Goal: Information Seeking & Learning: Learn about a topic

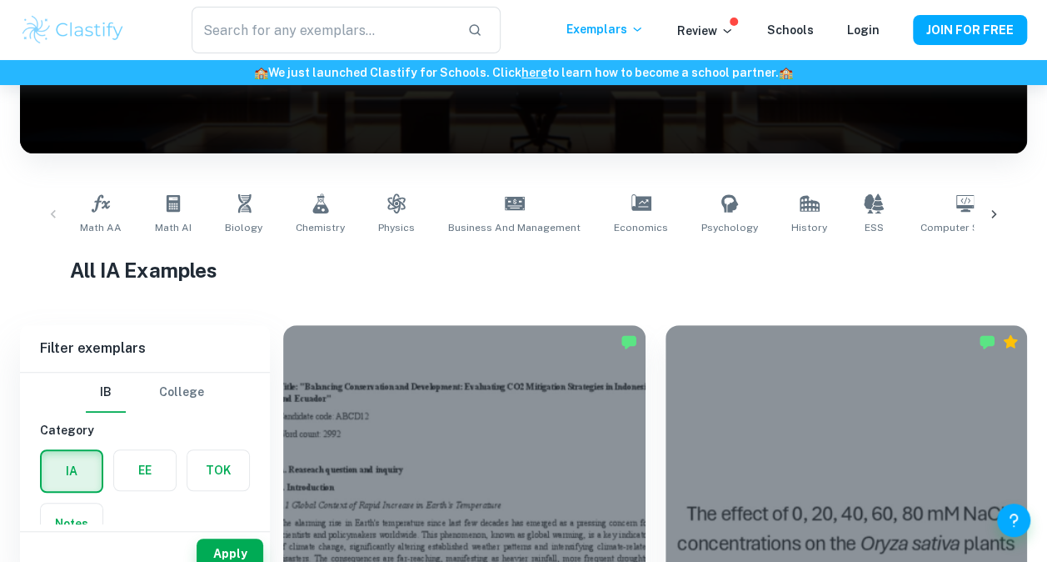
scroll to position [237, 0]
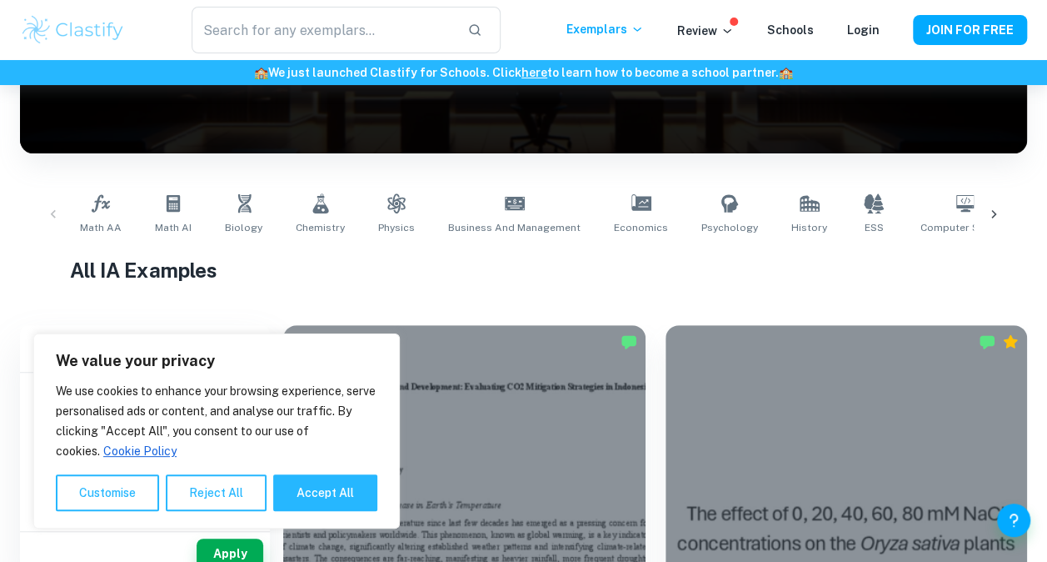
drag, startPoint x: 0, startPoint y: 0, endPoint x: 121, endPoint y: 344, distance: 364.7
click at [172, 214] on link "Math AI" at bounding box center [173, 214] width 50 height 55
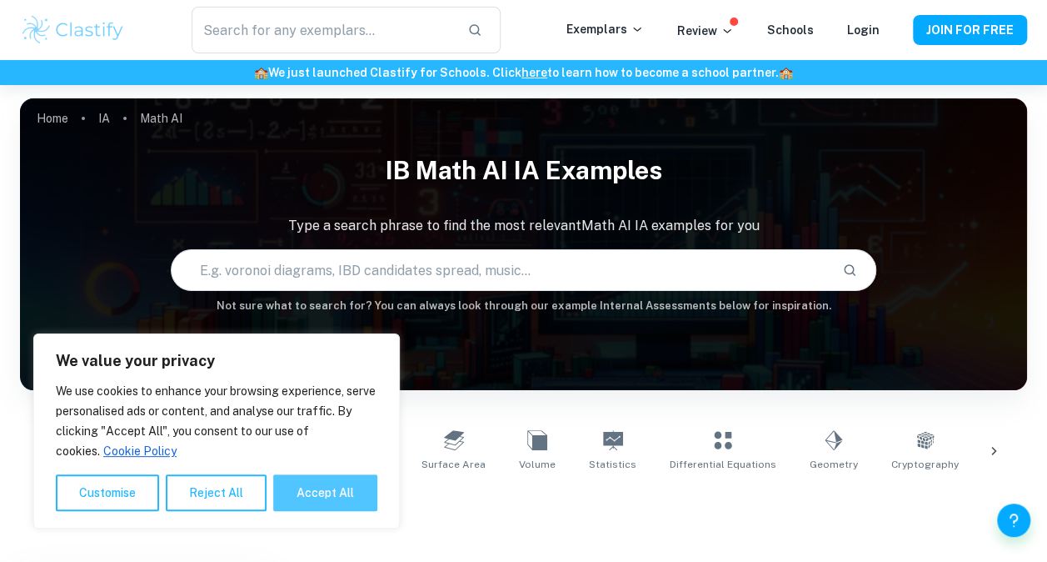
click at [317, 492] on button "Accept All" at bounding box center [325, 492] width 104 height 37
checkbox input "true"
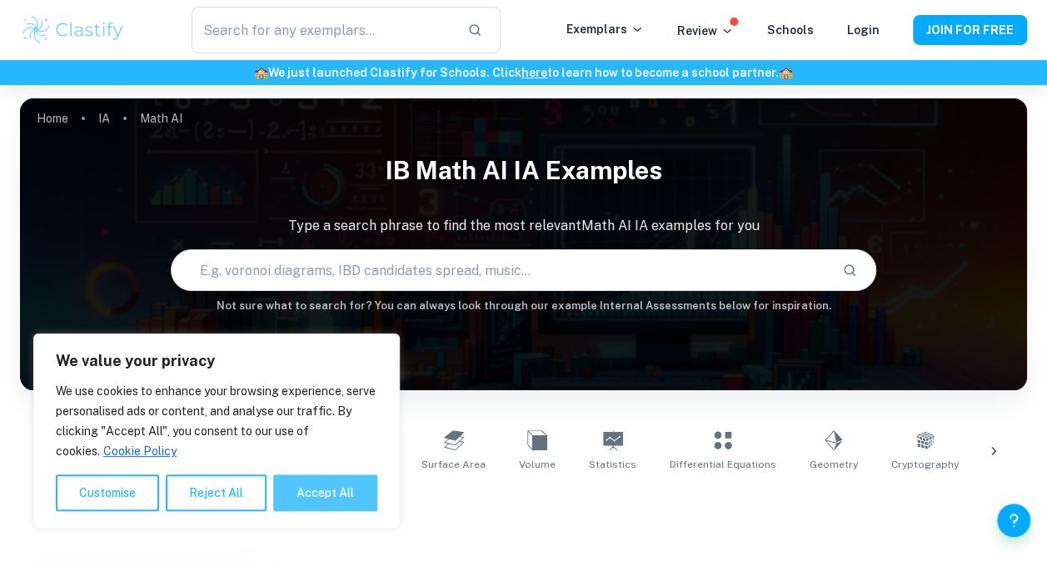
checkbox input "true"
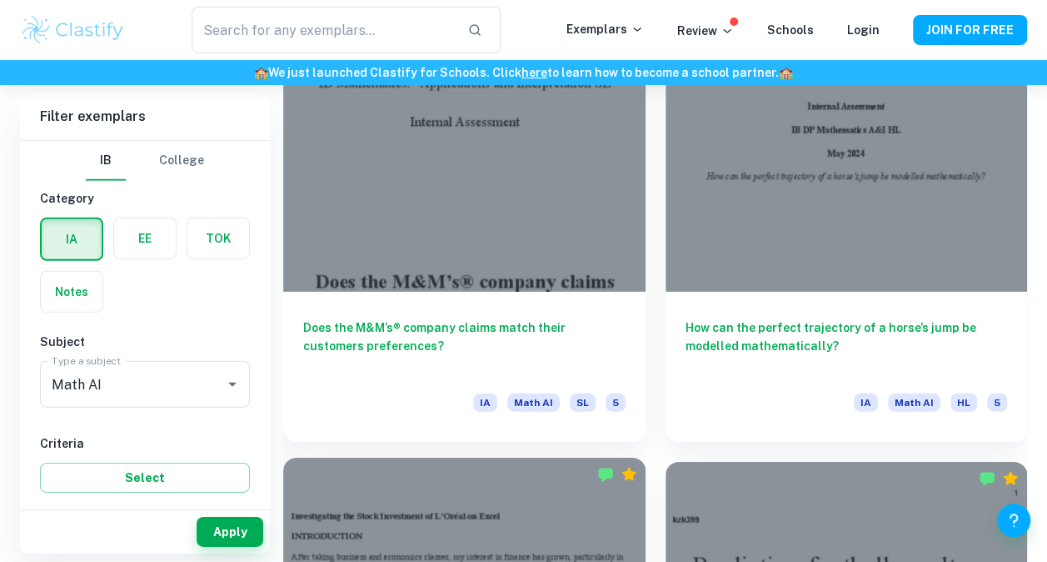
scroll to position [2295, 0]
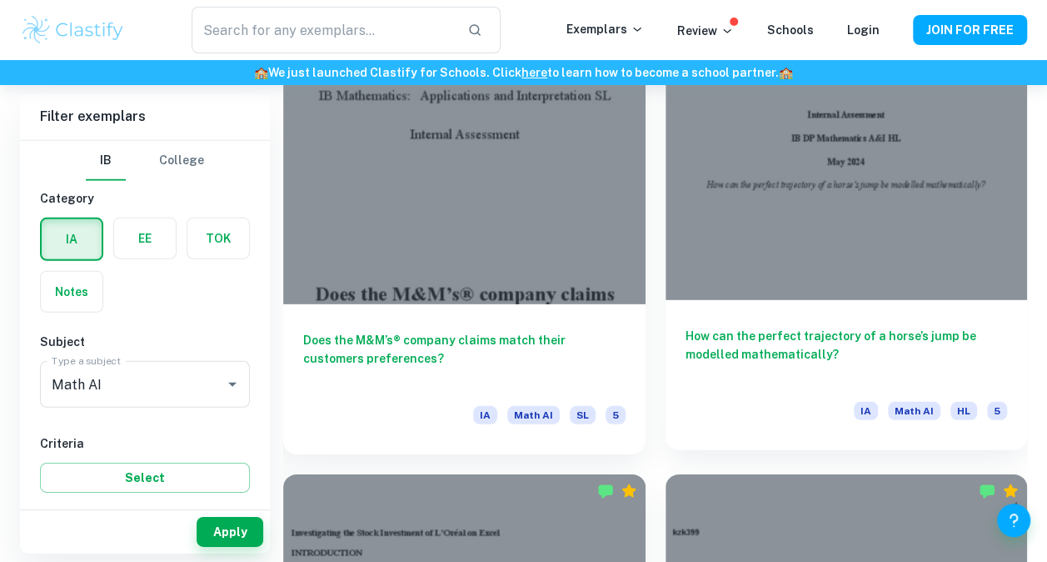
click at [718, 385] on div "How can the perfect trajectory of a horse’s jump be modelled mathematically? IA…" at bounding box center [847, 375] width 362 height 150
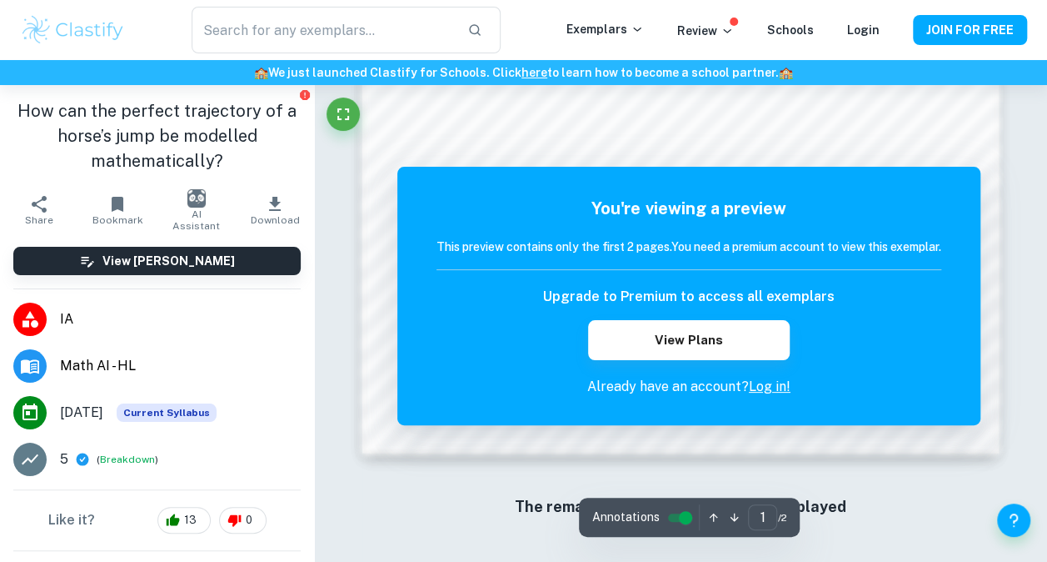
scroll to position [1461, 0]
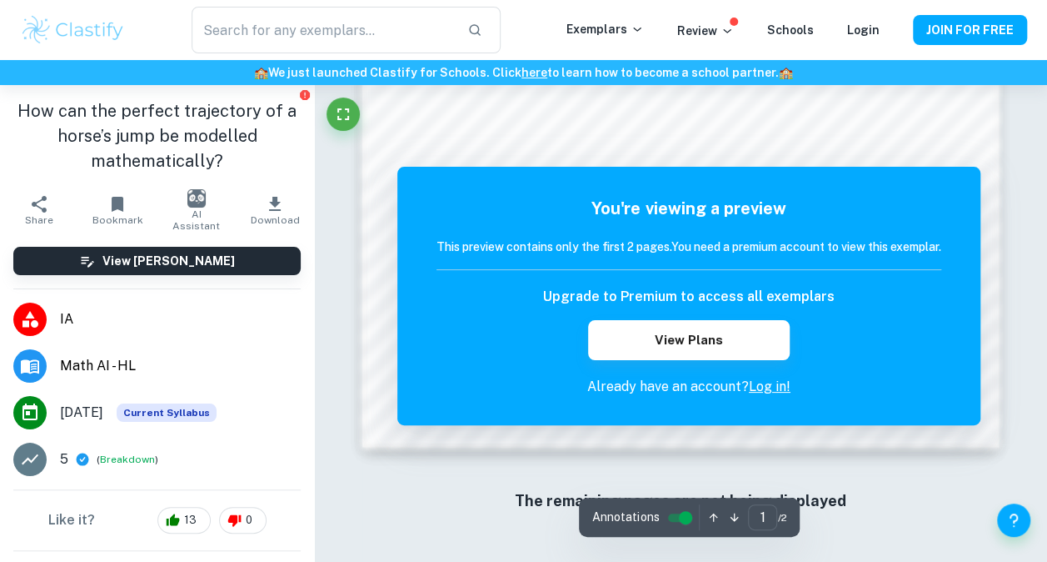
click at [683, 517] on input "controlled" at bounding box center [686, 517] width 60 height 20
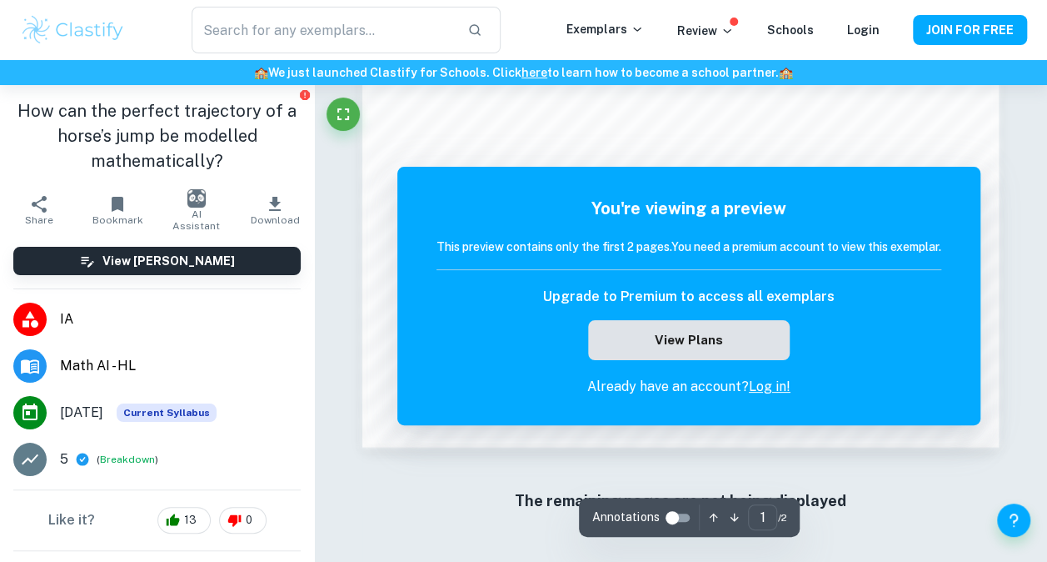
click at [703, 332] on button "View Plans" at bounding box center [689, 340] width 202 height 40
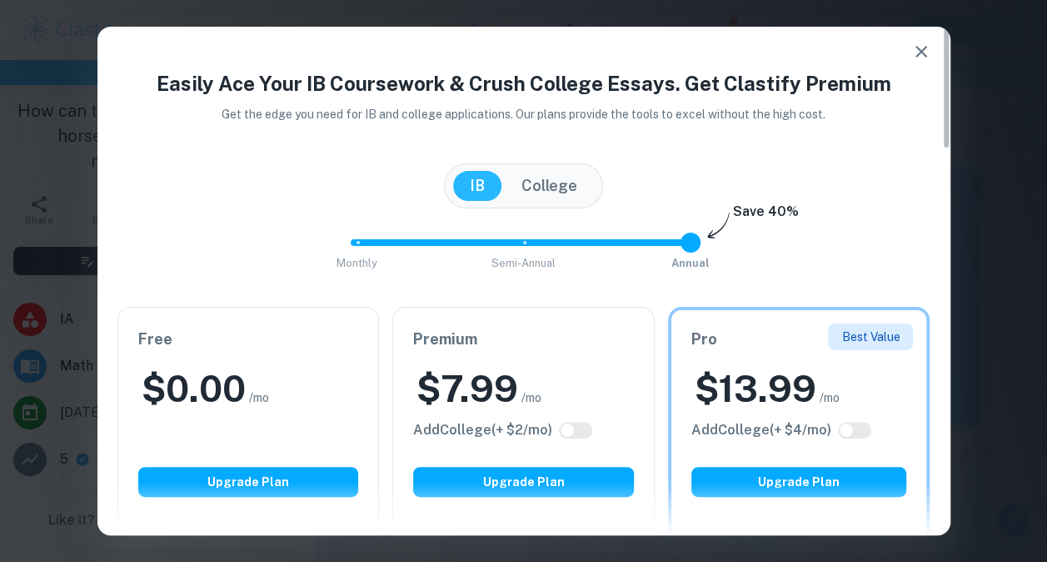
click at [917, 43] on icon "button" at bounding box center [922, 52] width 20 height 20
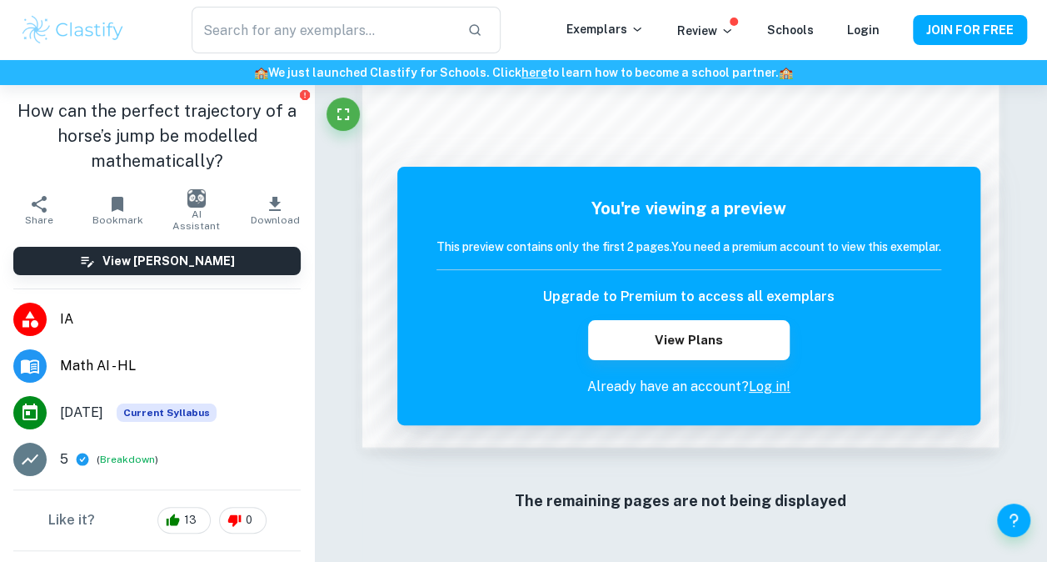
drag, startPoint x: 1059, startPoint y: 8, endPoint x: 536, endPoint y: 3, distance: 523.3
click at [536, 3] on div "​ Exemplars Review Schools Login JOIN FOR FREE" at bounding box center [523, 30] width 1047 height 60
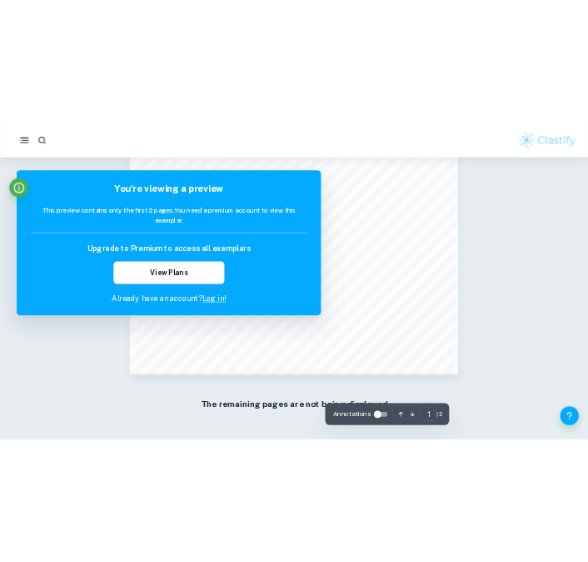
scroll to position [1283, 0]
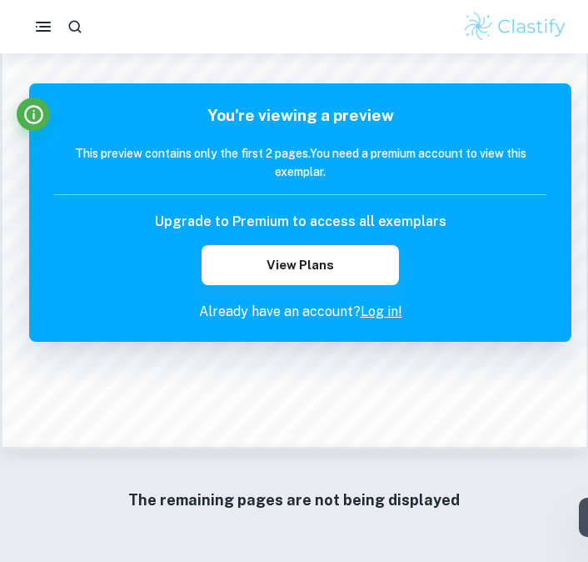
click at [430, 122] on h5 "You're viewing a preview" at bounding box center [300, 115] width 492 height 24
click at [465, 223] on div "Upgrade to Premium to access all exemplars View Plans" at bounding box center [300, 248] width 492 height 73
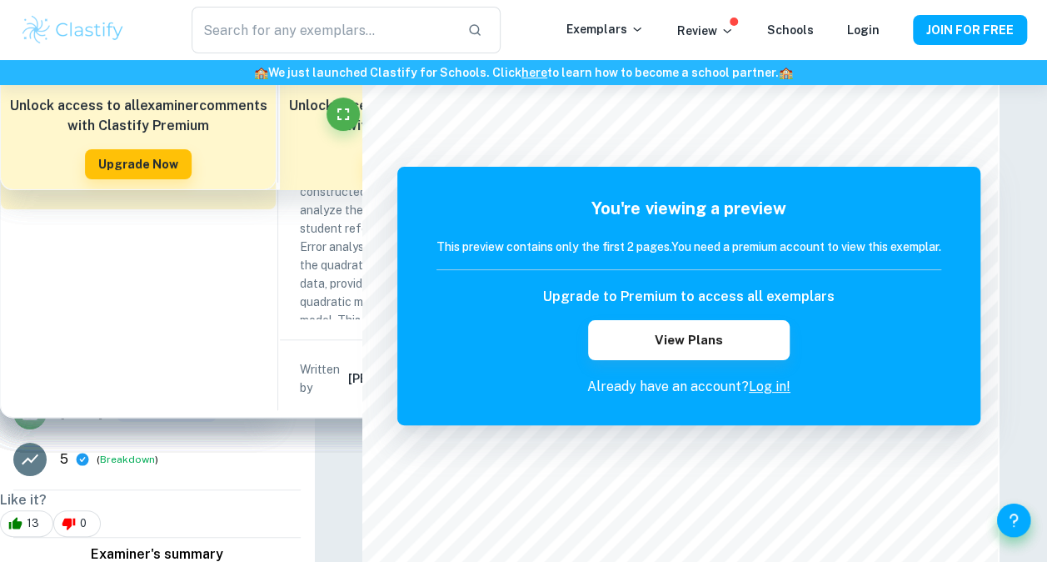
scroll to position [0, 0]
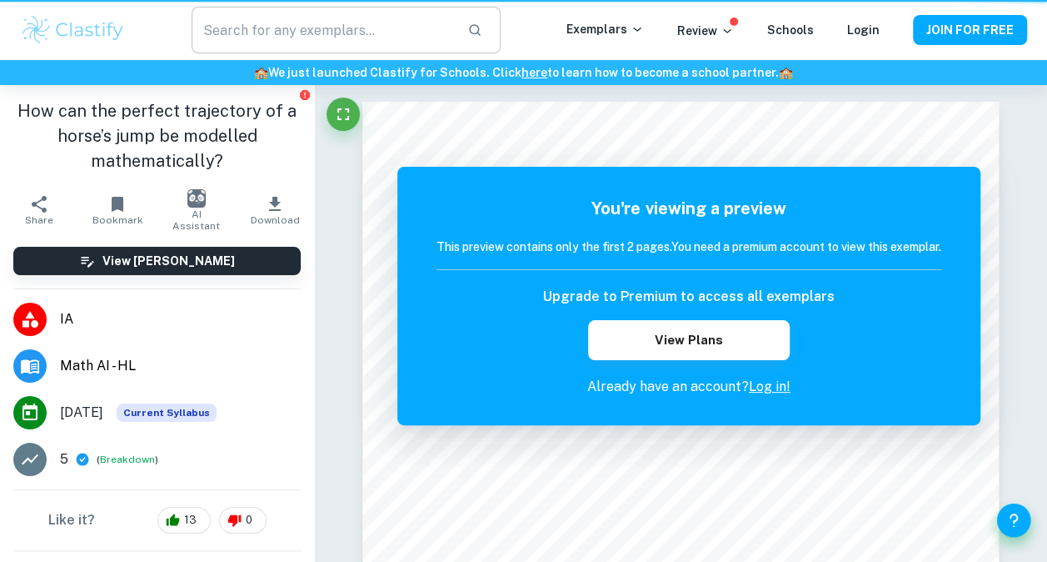
scroll to position [2295, 0]
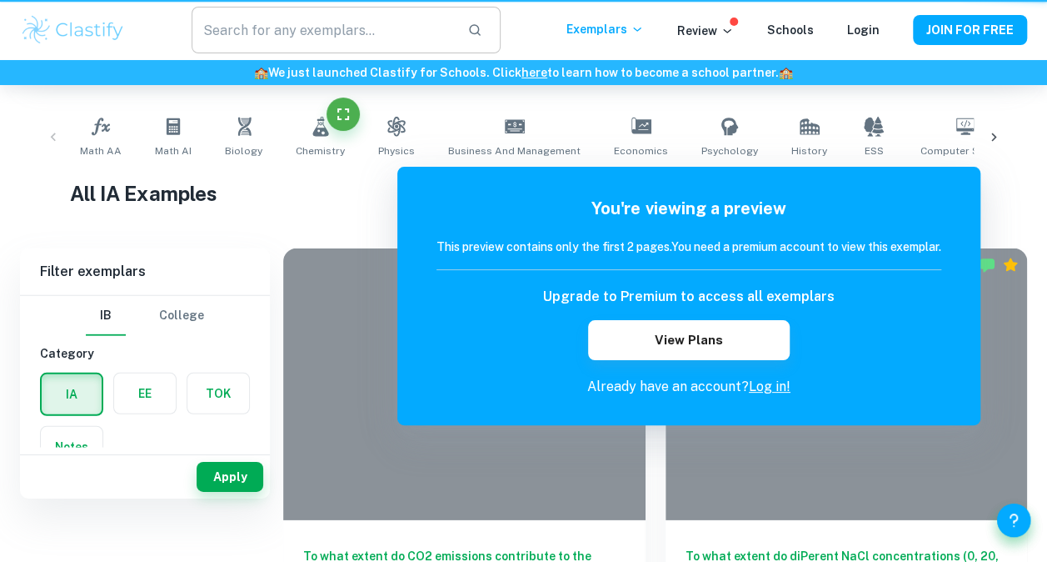
scroll to position [237, 0]
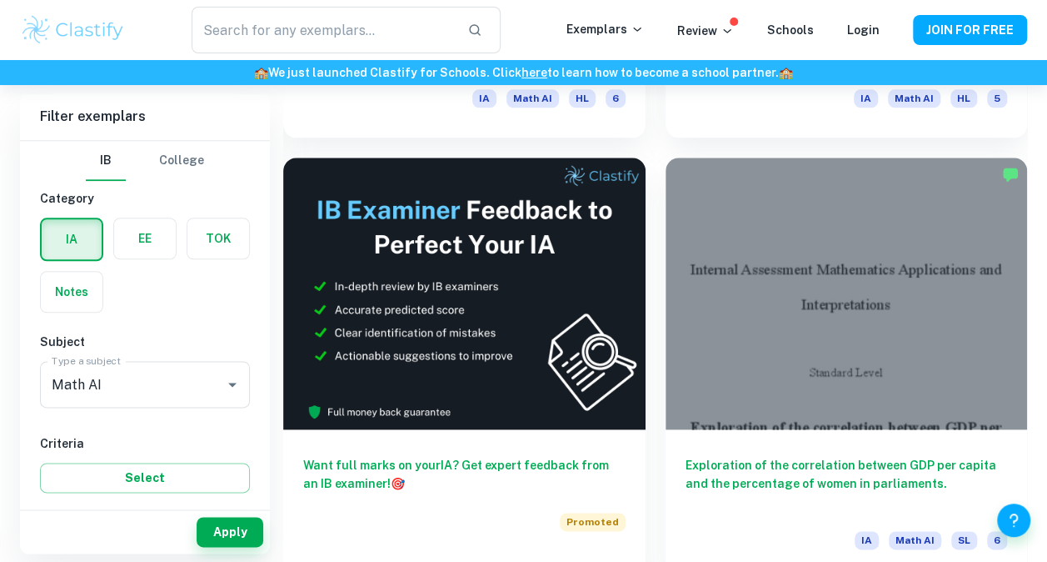
scroll to position [850, 0]
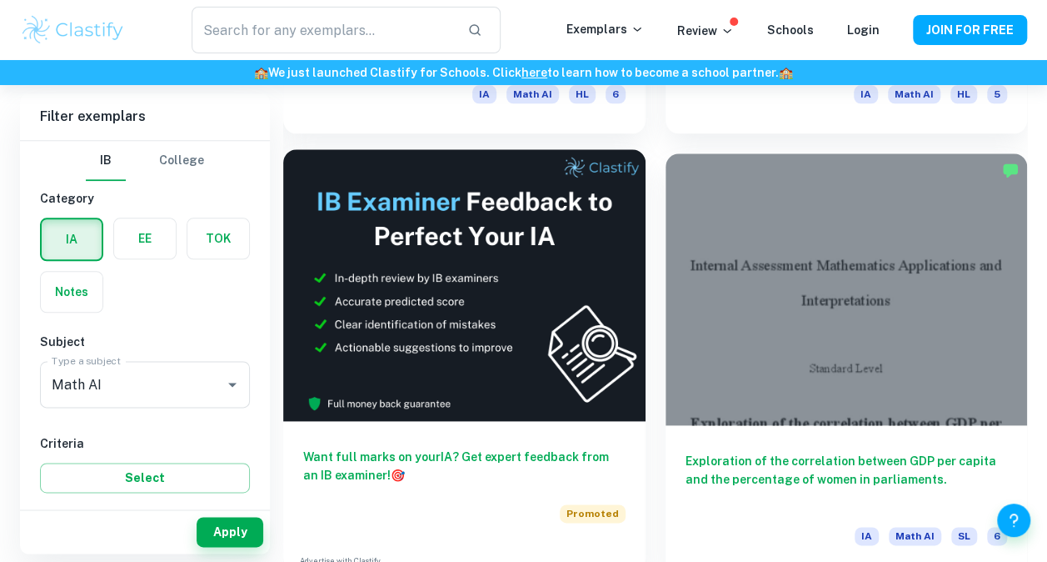
click at [430, 373] on img at bounding box center [464, 285] width 362 height 272
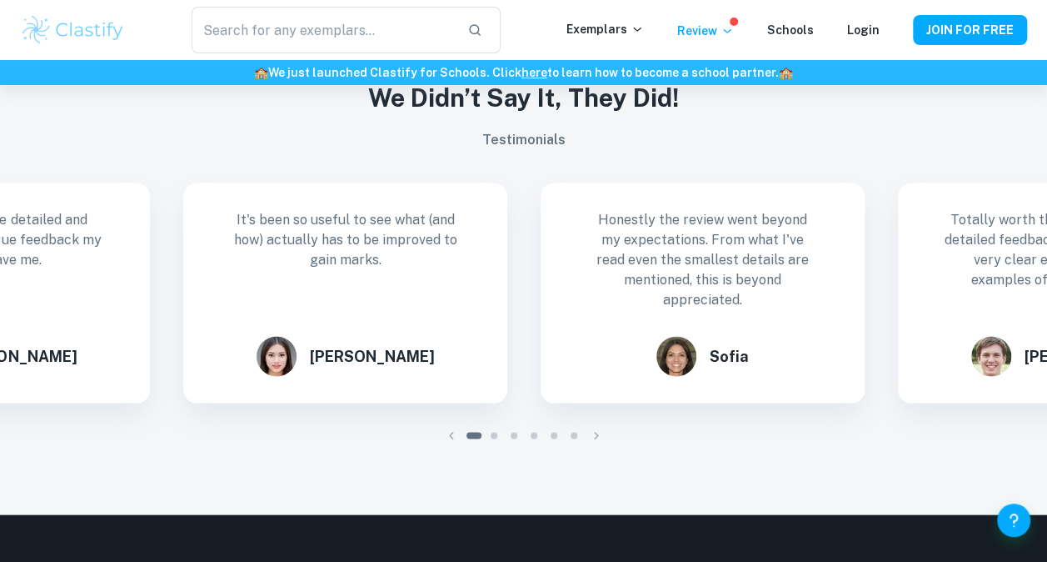
scroll to position [1504, 0]
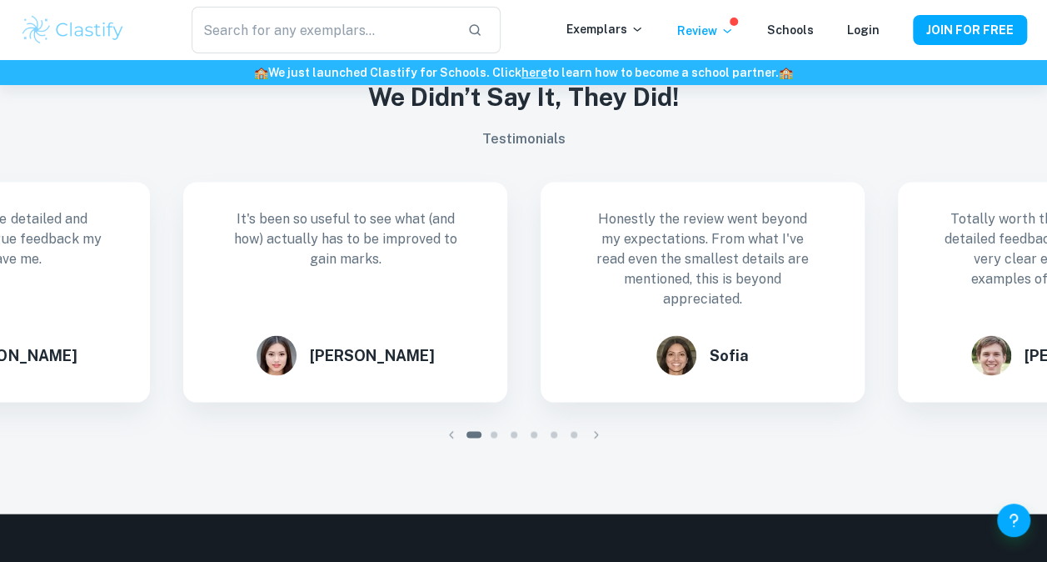
click at [594, 430] on icon "button" at bounding box center [596, 433] width 4 height 7
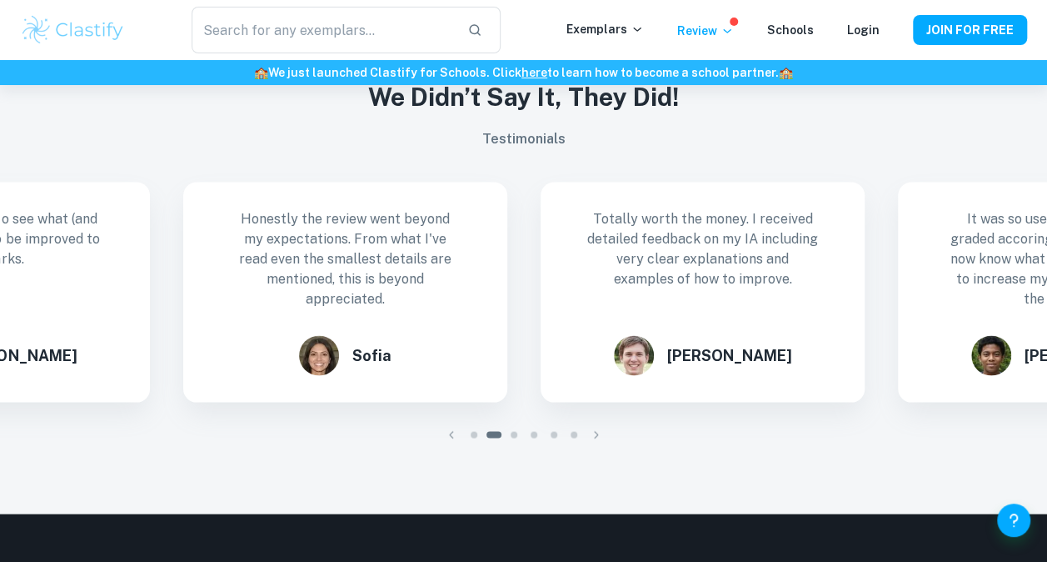
click at [594, 430] on icon "button" at bounding box center [596, 433] width 4 height 7
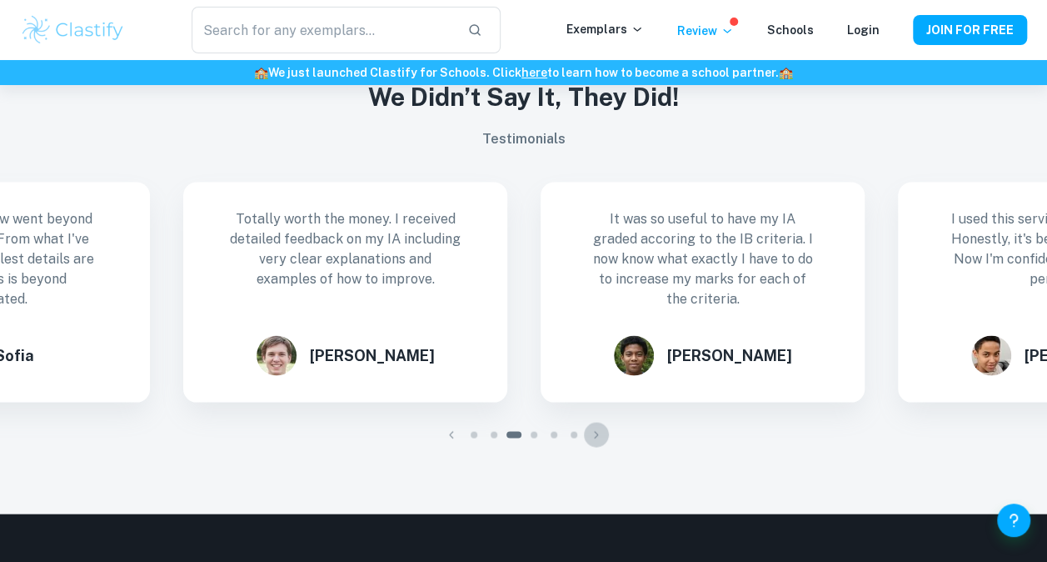
click at [594, 430] on icon "button" at bounding box center [596, 433] width 4 height 7
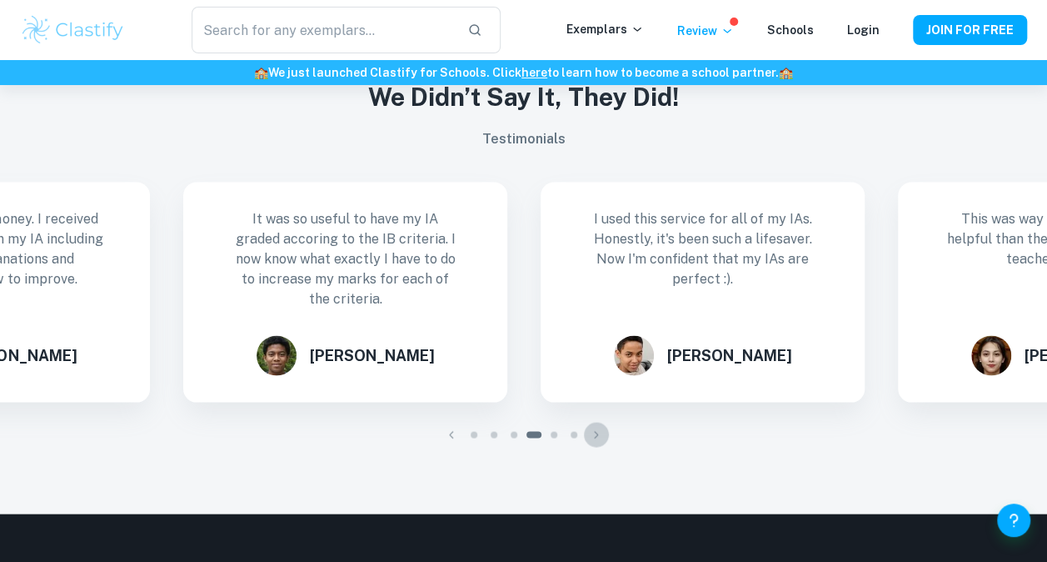
click at [594, 430] on icon "button" at bounding box center [596, 433] width 4 height 7
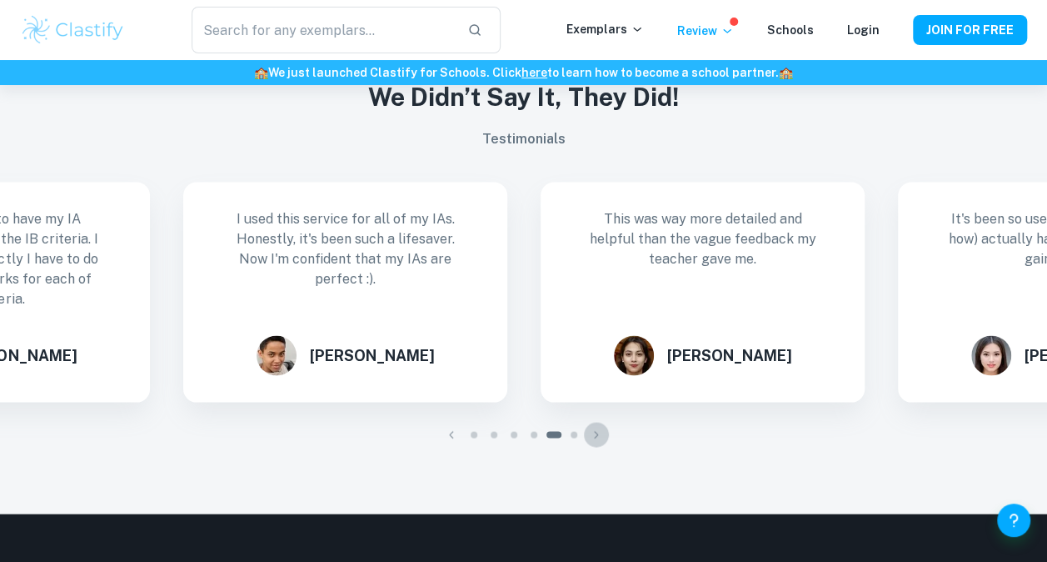
click at [594, 430] on icon "button" at bounding box center [596, 433] width 4 height 7
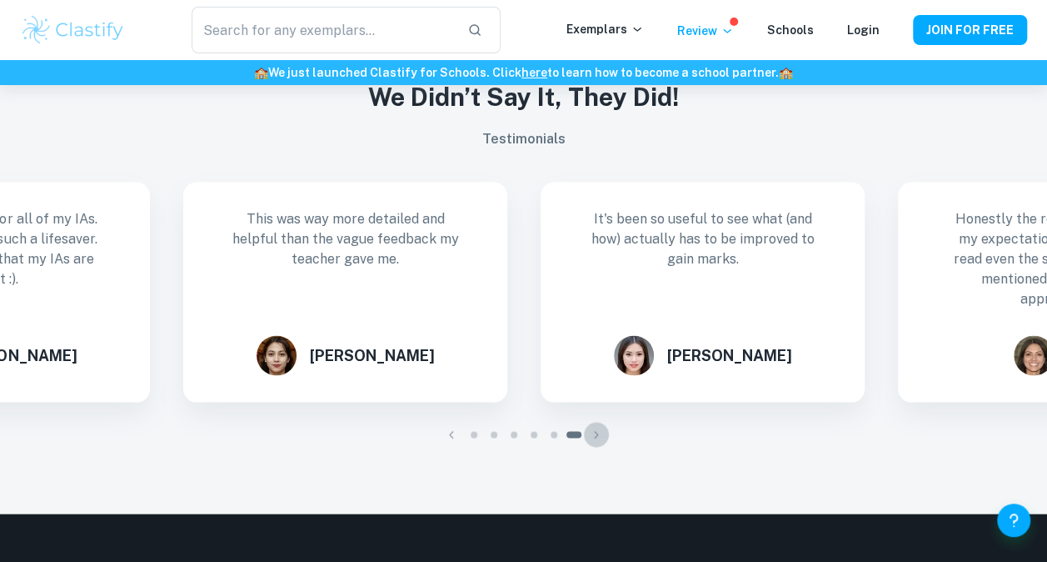
click at [594, 430] on icon "button" at bounding box center [596, 433] width 4 height 7
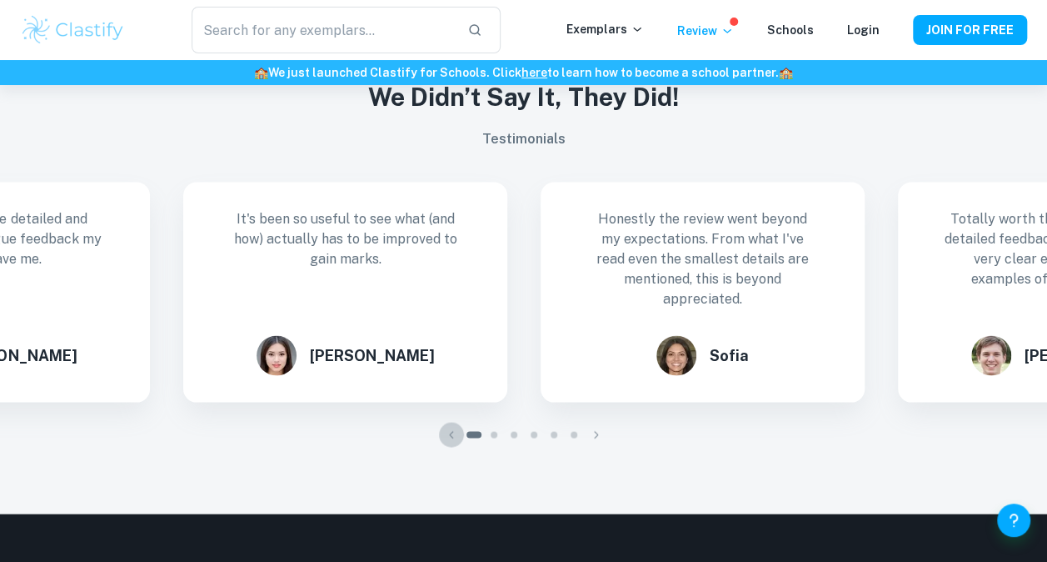
click at [446, 426] on icon "button" at bounding box center [451, 434] width 17 height 17
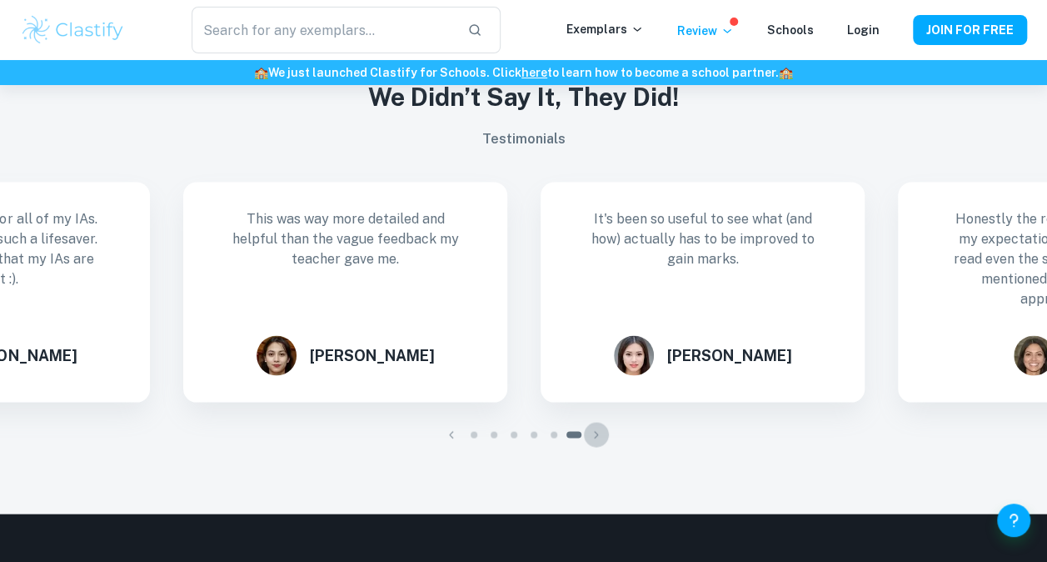
click at [592, 430] on icon "button" at bounding box center [596, 434] width 17 height 17
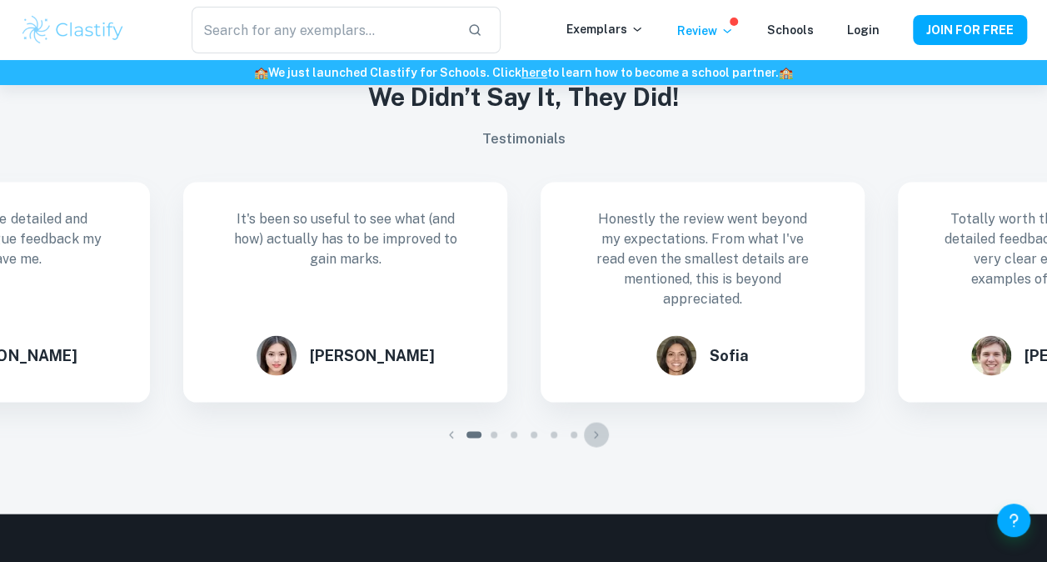
click at [592, 430] on icon "button" at bounding box center [596, 434] width 17 height 17
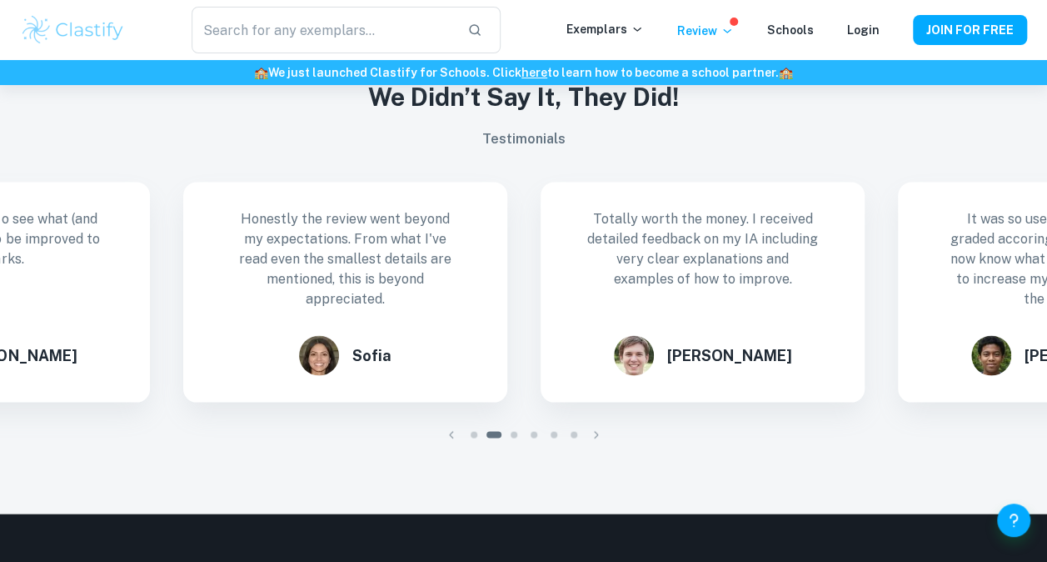
click at [592, 430] on icon "button" at bounding box center [596, 434] width 17 height 17
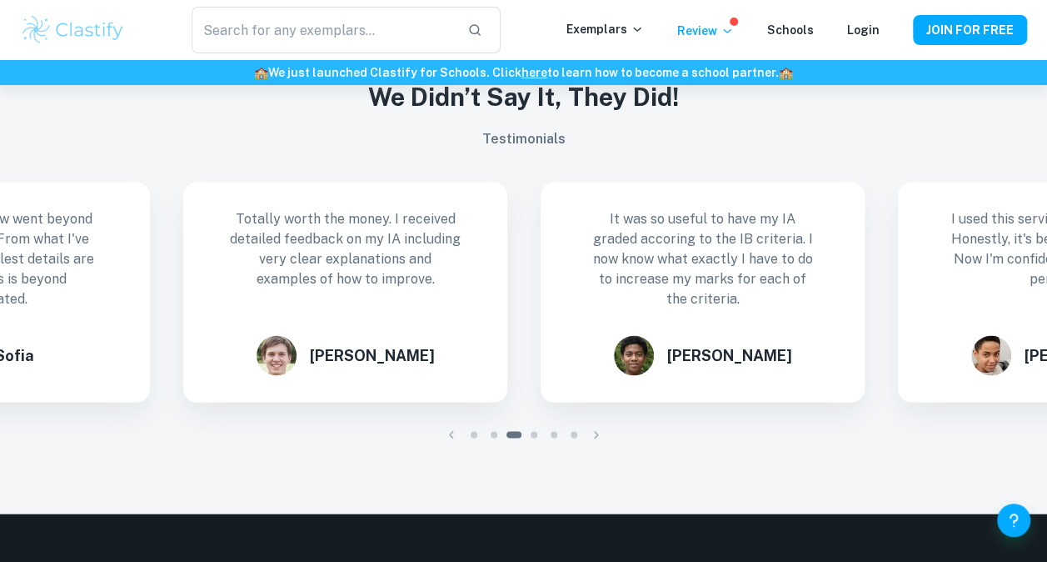
click at [592, 430] on icon "button" at bounding box center [596, 434] width 17 height 17
